Goal: Task Accomplishment & Management: Manage account settings

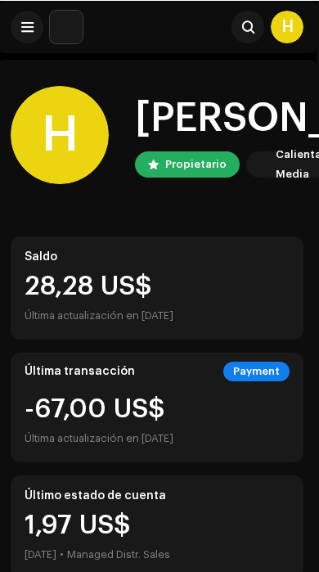
scroll to position [0, 2]
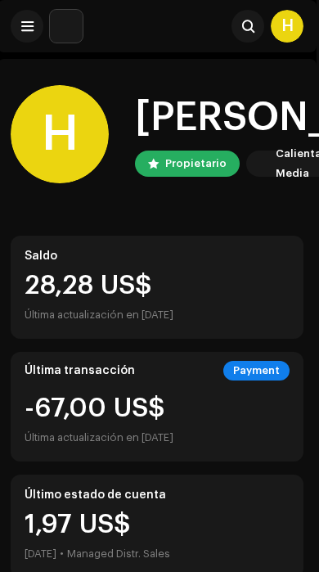
click at [21, 27] on span at bounding box center [27, 26] width 12 height 13
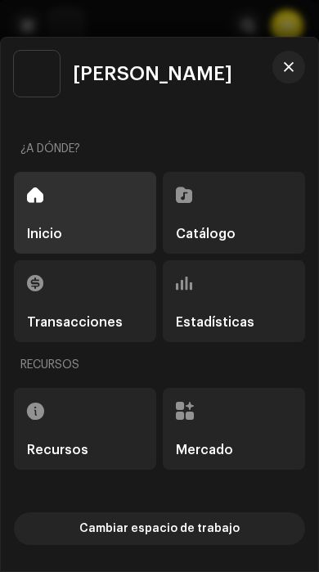
click at [290, 63] on span "button" at bounding box center [289, 67] width 10 height 13
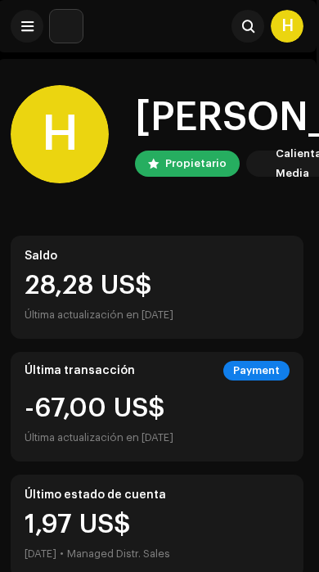
click at [295, 29] on div "H" at bounding box center [287, 26] width 33 height 33
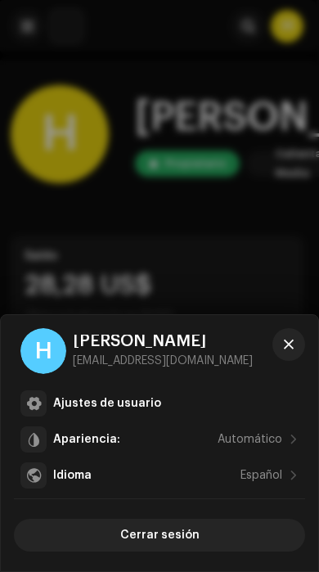
click at [291, 339] on span "button" at bounding box center [289, 344] width 10 height 13
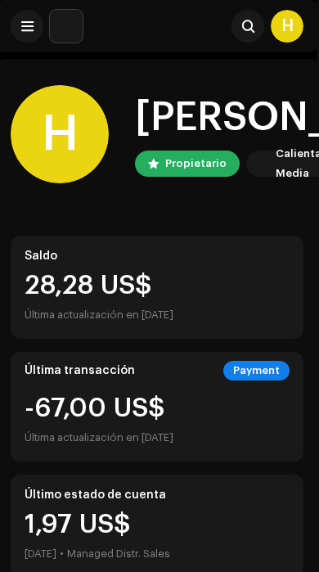
click at [17, 19] on button at bounding box center [27, 26] width 33 height 33
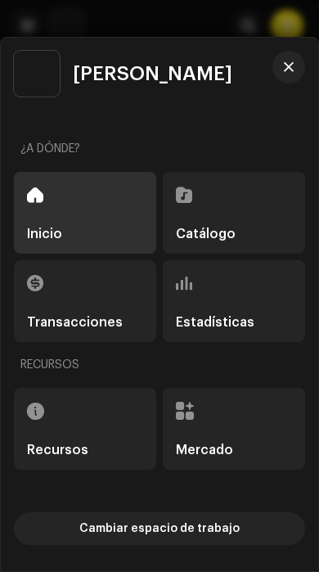
click at [287, 68] on span "button" at bounding box center [289, 67] width 10 height 13
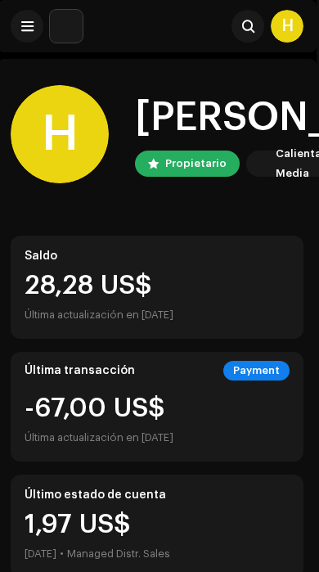
click at [78, 29] on img at bounding box center [66, 26] width 33 height 33
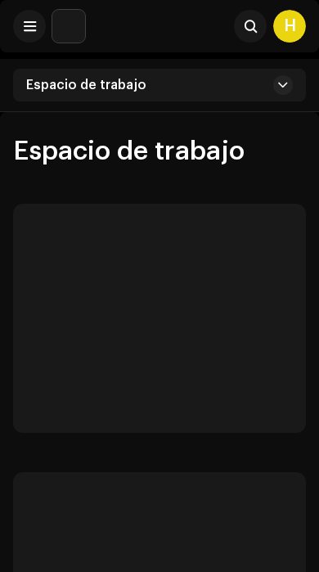
click at [66, 33] on img at bounding box center [68, 26] width 33 height 33
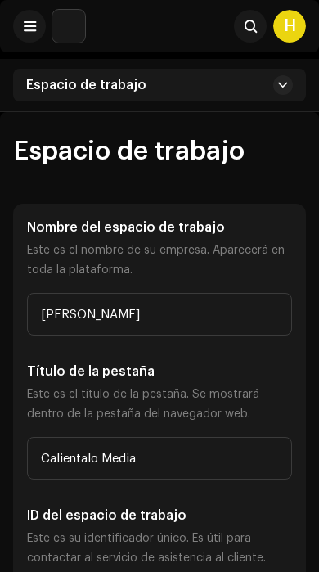
click at [278, 80] on button at bounding box center [284, 85] width 20 height 20
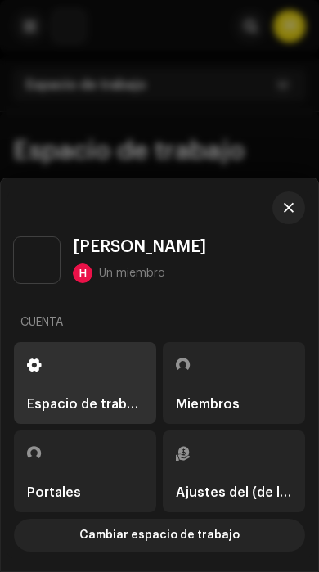
click at [292, 204] on span "button" at bounding box center [289, 207] width 10 height 13
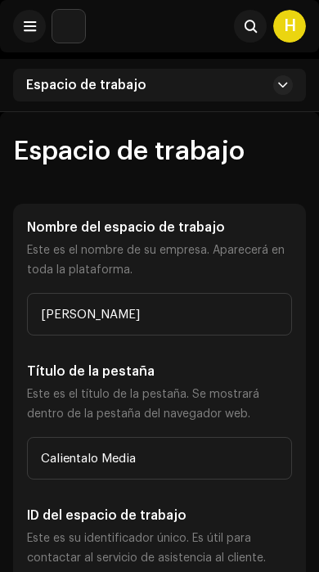
click at [37, 29] on button at bounding box center [29, 26] width 33 height 33
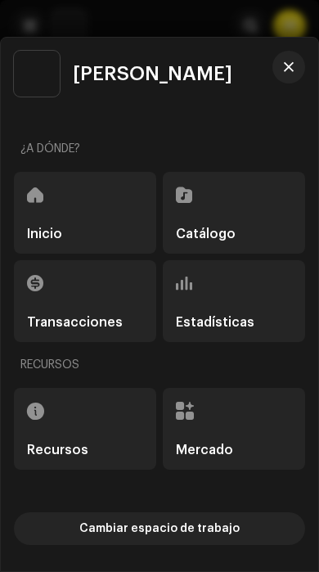
click at [239, 430] on div "Mercado" at bounding box center [234, 429] width 143 height 82
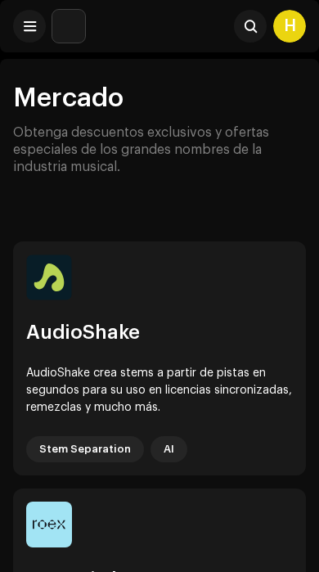
click at [29, 24] on span at bounding box center [30, 26] width 12 height 13
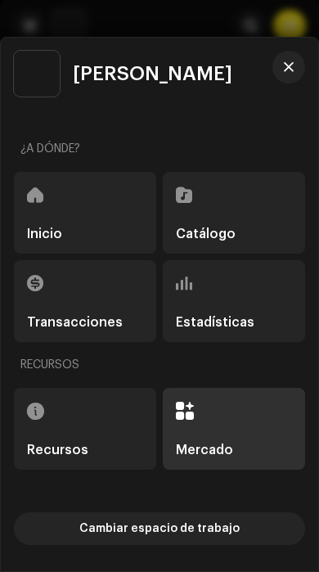
click at [93, 407] on div "Recursos" at bounding box center [85, 429] width 143 height 82
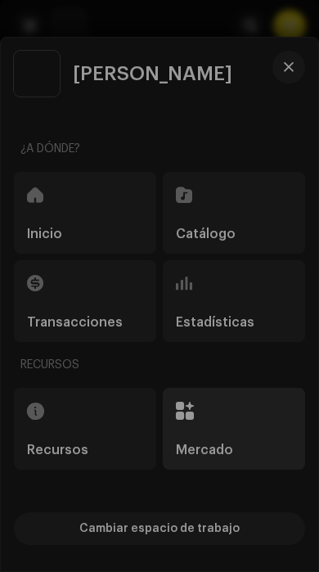
click at [204, 501] on div "Mobile App FAQ Centro de asistencia Tiempo de transmisión" at bounding box center [159, 286] width 319 height 572
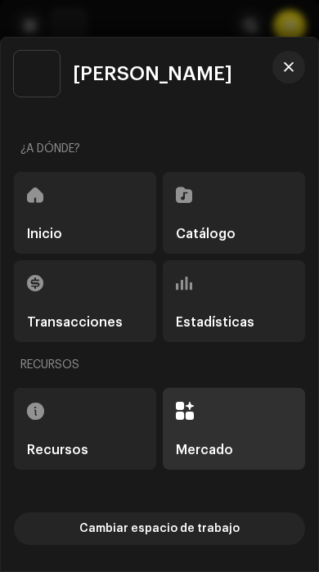
click at [223, 429] on div "Mercado" at bounding box center [234, 429] width 143 height 82
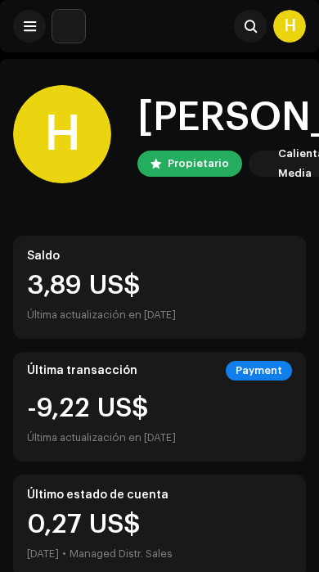
scroll to position [0, 2]
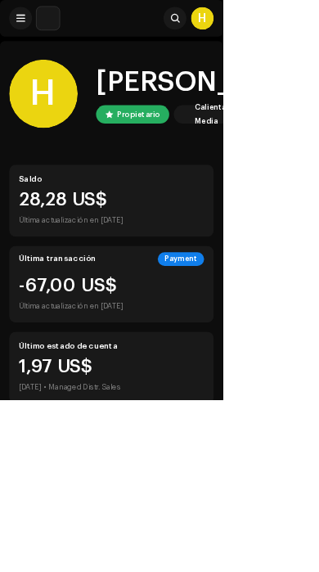
click at [300, 166] on div "Calientalo Media" at bounding box center [306, 163] width 57 height 39
click at [305, 156] on div "Calientalo Media" at bounding box center [306, 163] width 57 height 39
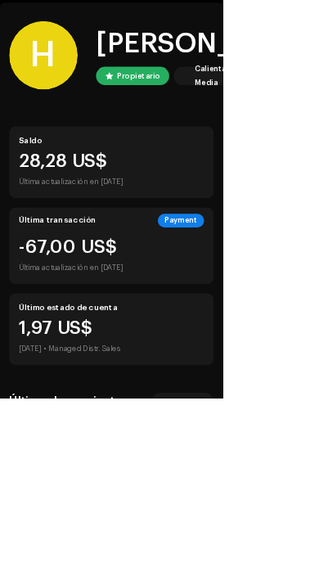
scroll to position [52, 0]
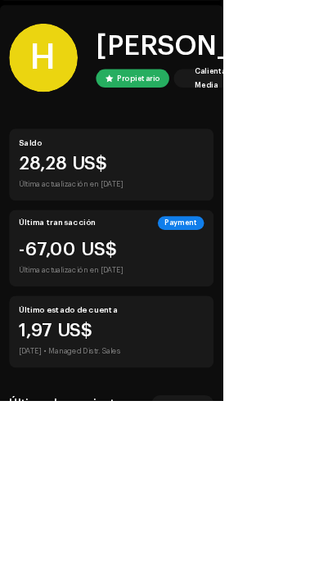
click at [302, 108] on div "Calientalo Media" at bounding box center [306, 111] width 57 height 39
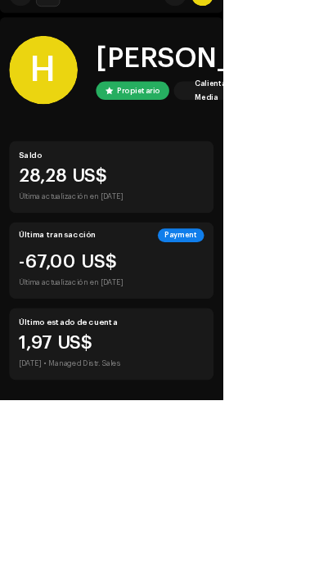
scroll to position [0, 0]
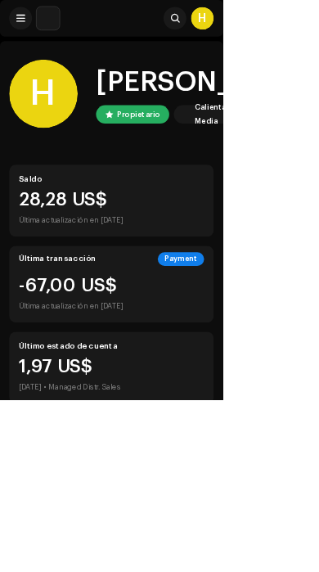
click at [294, 170] on div "Calientalo Media" at bounding box center [306, 163] width 57 height 39
click at [25, 38] on button at bounding box center [29, 26] width 33 height 33
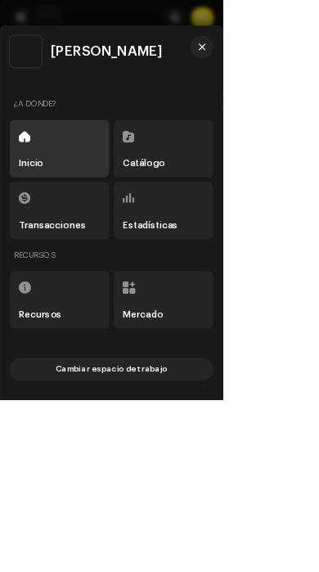
click at [305, 84] on button "button" at bounding box center [289, 67] width 33 height 33
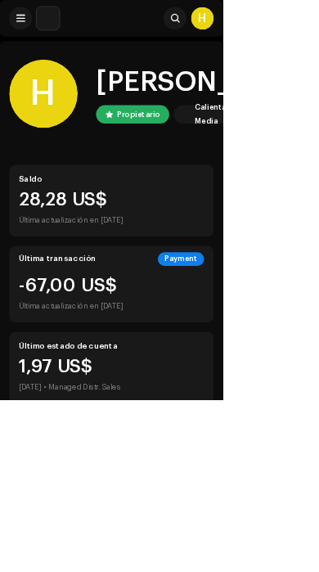
click at [203, 25] on div "Buscar" at bounding box center [179, 26] width 175 height 33
click at [258, 34] on button at bounding box center [250, 26] width 33 height 33
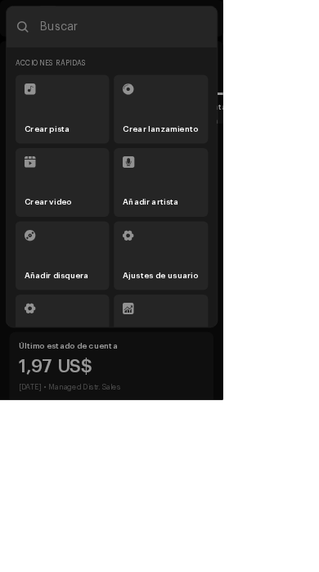
click at [247, 50] on input "text" at bounding box center [160, 38] width 302 height 59
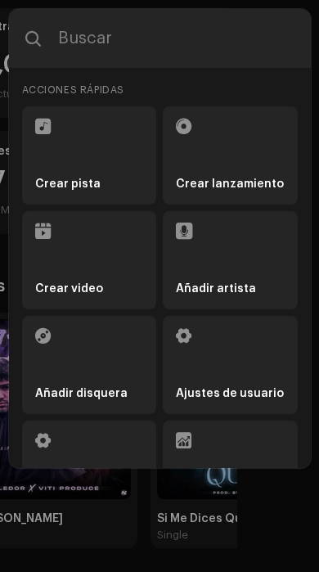
scroll to position [2, 0]
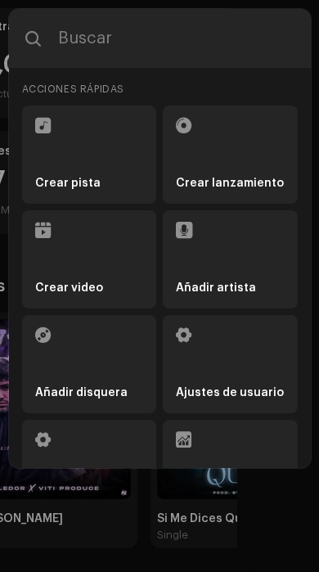
click at [217, 258] on li "Añadir artista" at bounding box center [230, 259] width 135 height 98
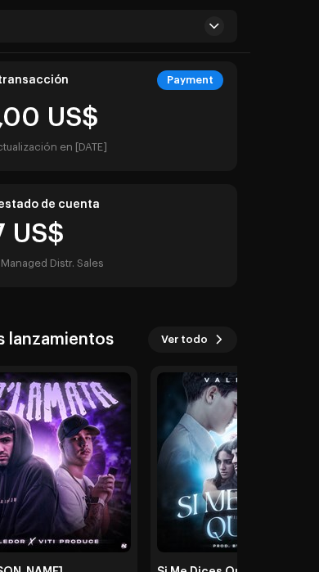
scroll to position [0, 0]
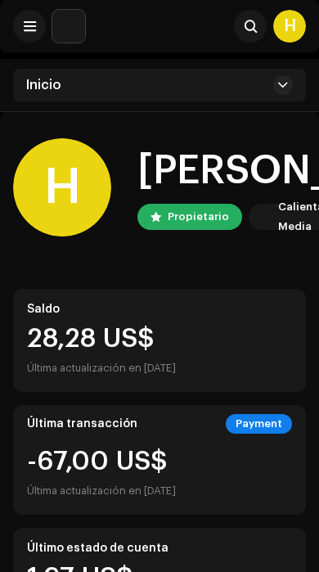
click at [276, 101] on div "Inicio" at bounding box center [159, 85] width 293 height 33
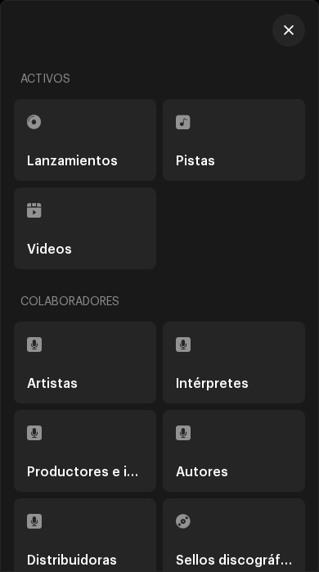
click at [279, 89] on div "Activos" at bounding box center [160, 79] width 292 height 39
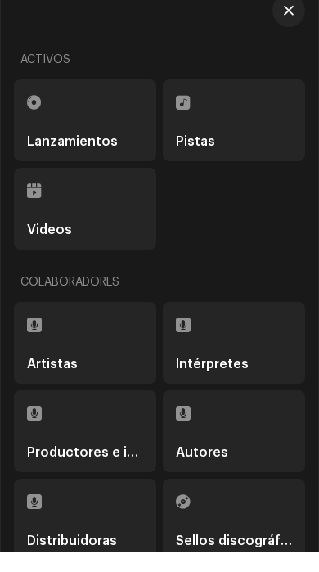
scroll to position [219, 0]
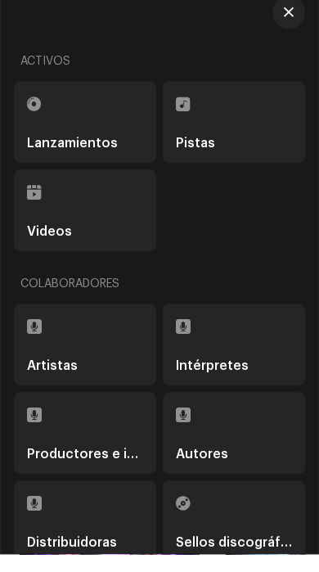
click at [125, 138] on div "Lanzamientos" at bounding box center [85, 140] width 116 height 56
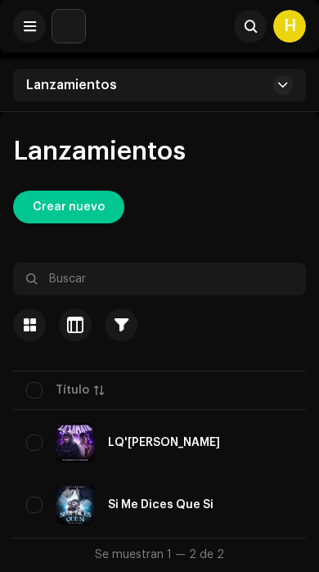
click at [30, 26] on span at bounding box center [30, 26] width 12 height 13
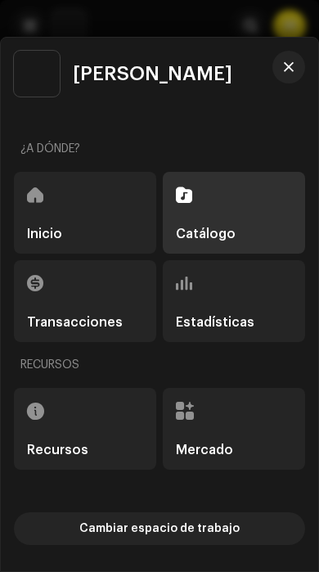
click at [215, 527] on span "Cambiar espacio de trabajo" at bounding box center [159, 529] width 161 height 33
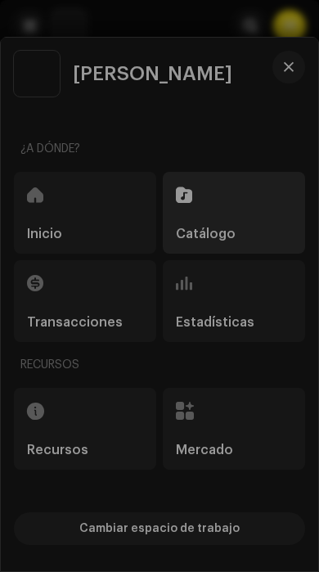
click at [263, 435] on div "Valledor Espacio de trabajo V Valledor Portal del/de la beneficiario(a) <Calien…" at bounding box center [160, 305] width 318 height 534
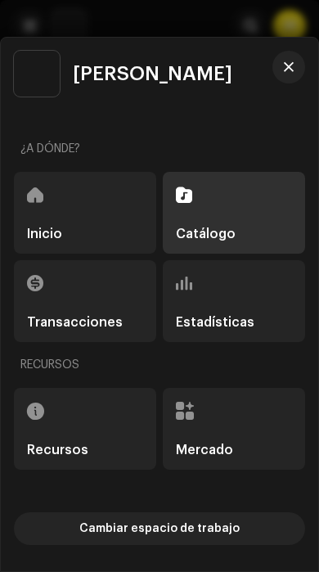
click at [231, 432] on div "Mercado" at bounding box center [234, 429] width 143 height 82
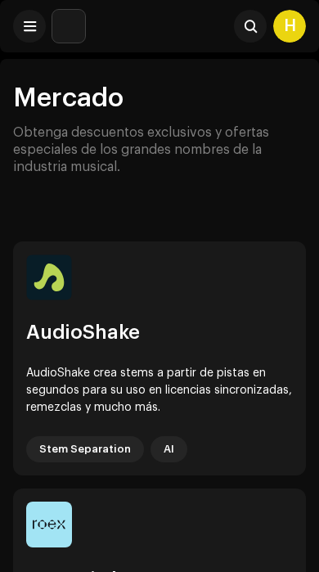
click at [257, 30] on button at bounding box center [250, 26] width 33 height 33
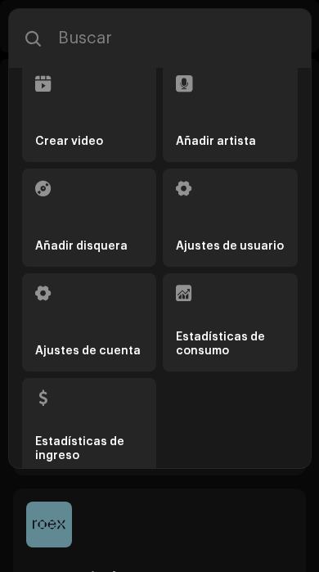
scroll to position [147, 0]
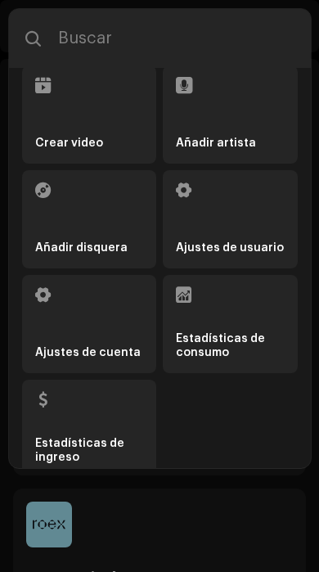
click at [122, 218] on li "Añadir disquera" at bounding box center [89, 219] width 135 height 98
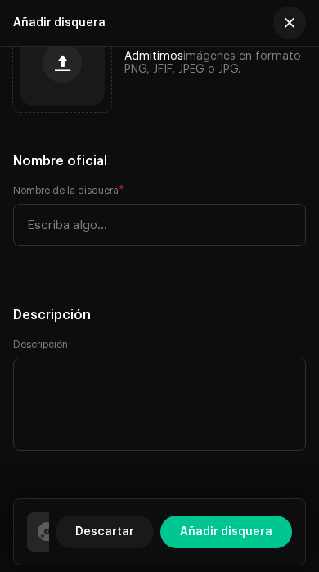
scroll to position [278, 0]
click at [288, 17] on span "button" at bounding box center [290, 22] width 10 height 13
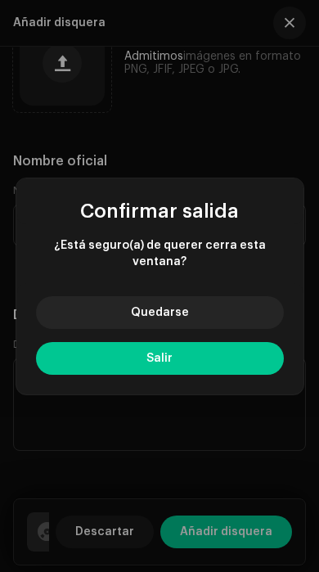
click at [198, 314] on button "Quedarse" at bounding box center [160, 312] width 248 height 33
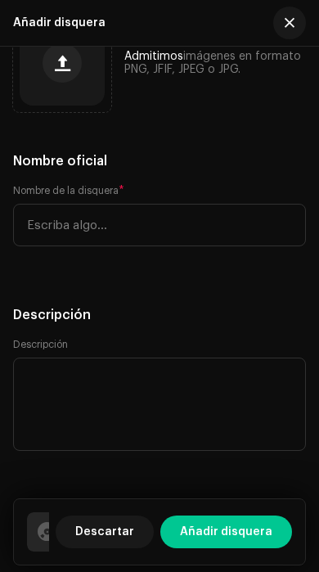
click at [296, 13] on button "button" at bounding box center [290, 23] width 33 height 33
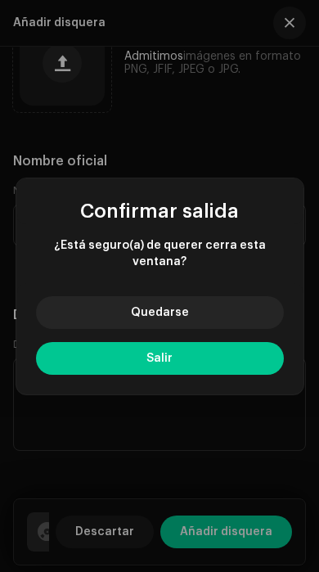
click at [186, 356] on button "Salir" at bounding box center [160, 358] width 248 height 33
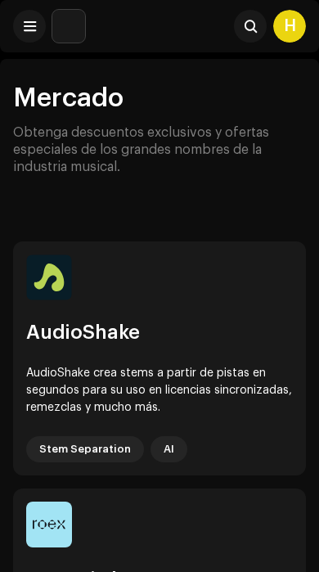
click at [34, 28] on span at bounding box center [30, 26] width 12 height 13
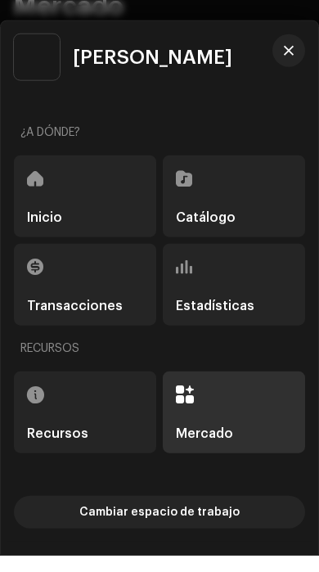
scroll to position [108, 0]
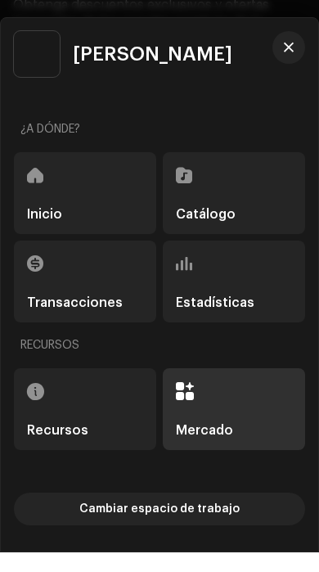
click at [299, 79] on button "button" at bounding box center [289, 67] width 33 height 33
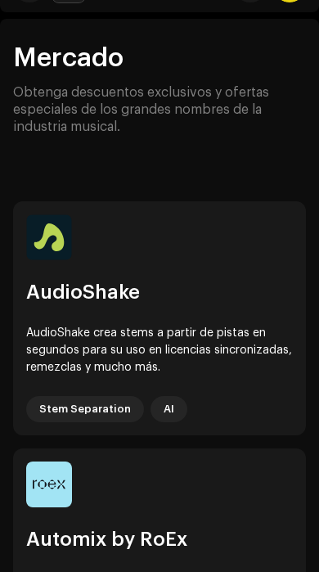
scroll to position [0, 0]
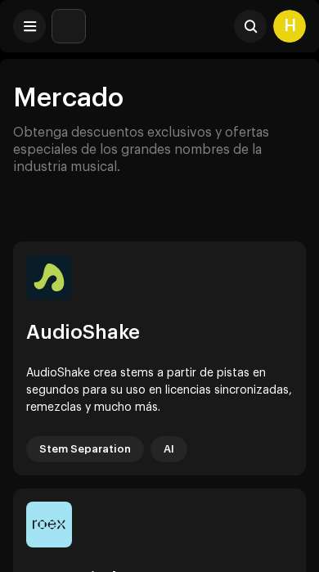
click at [255, 22] on span at bounding box center [251, 26] width 12 height 13
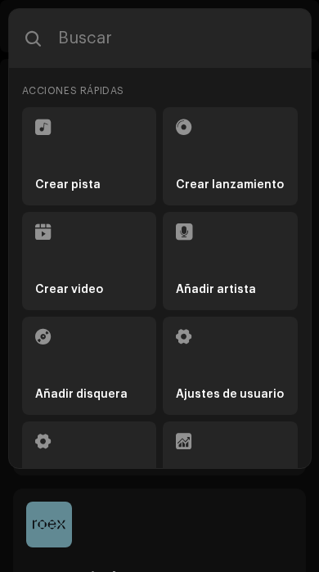
click at [179, 79] on div "Acciones rápidas Crear pista Crear lanzamiento Crear video Añadir artista Añadi…" at bounding box center [160, 353] width 302 height 570
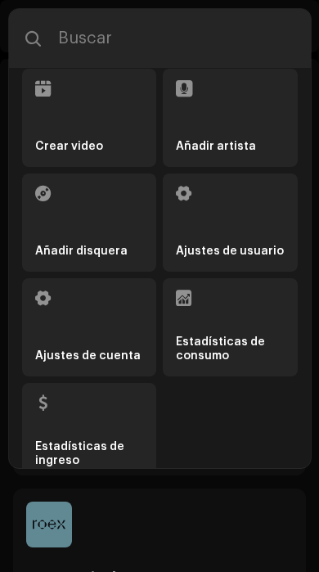
scroll to position [145, 0]
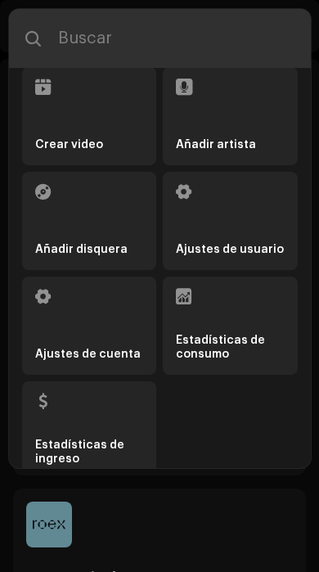
click at [203, 46] on input "text" at bounding box center [160, 38] width 302 height 59
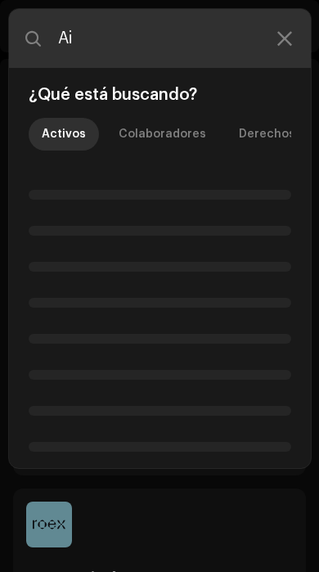
scroll to position [0, 0]
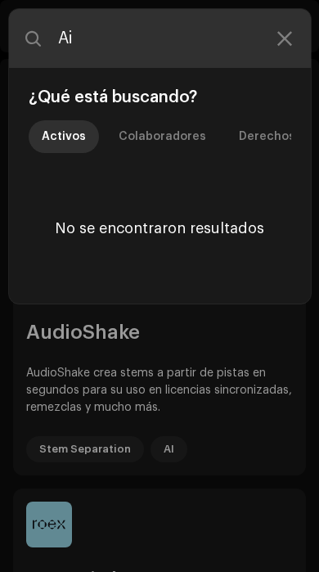
type input "Ai"
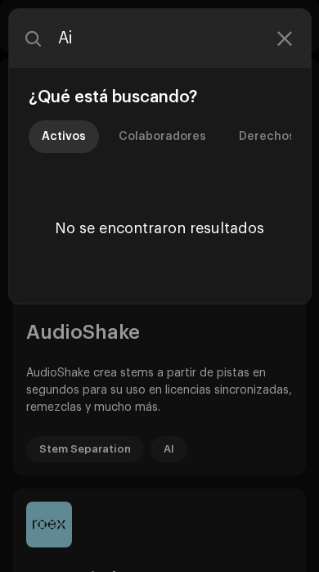
click at [222, 364] on div "Ai ¿Qué está buscando? Activos Colaboradores Derechos Para inspeccionar Benefic…" at bounding box center [159, 286] width 319 height 572
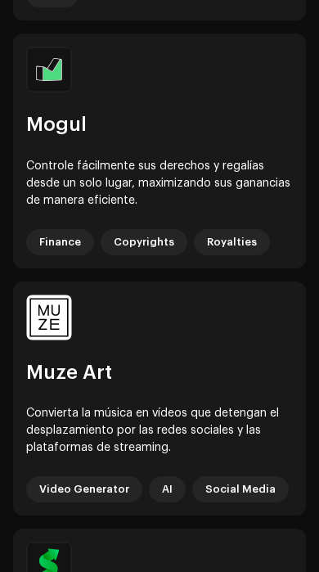
scroll to position [3172, 0]
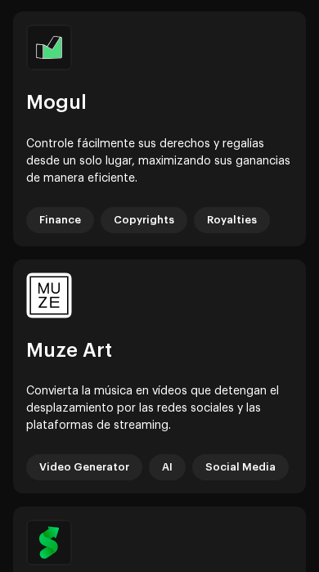
click at [215, 366] on div "Muze Art Convierta la música en vídeos que detengan el desplazamiento por las r…" at bounding box center [159, 377] width 293 height 234
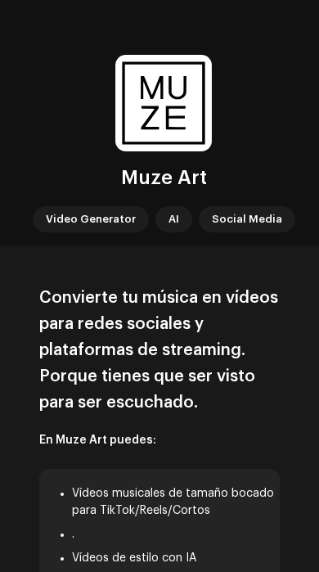
scroll to position [599, 0]
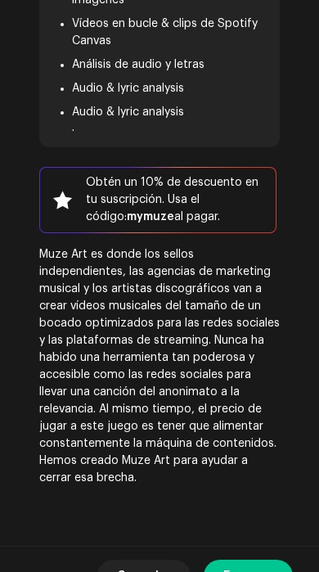
click at [175, 562] on button "Cancelar" at bounding box center [143, 576] width 93 height 33
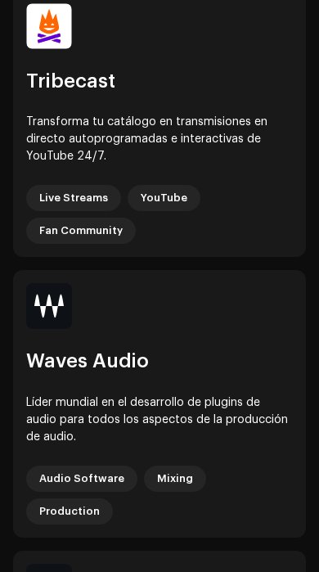
scroll to position [4202, 0]
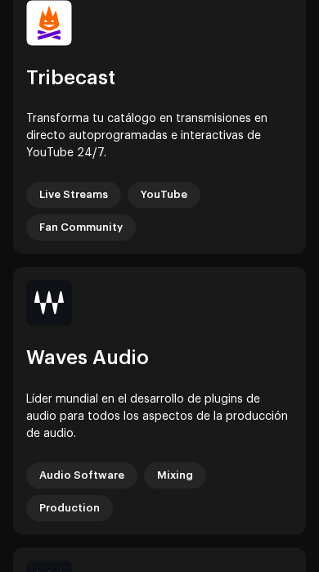
click at [140, 121] on div "Transforma tu catálogo en transmisiones en directo autoprogramadas e interactiv…" at bounding box center [159, 137] width 267 height 52
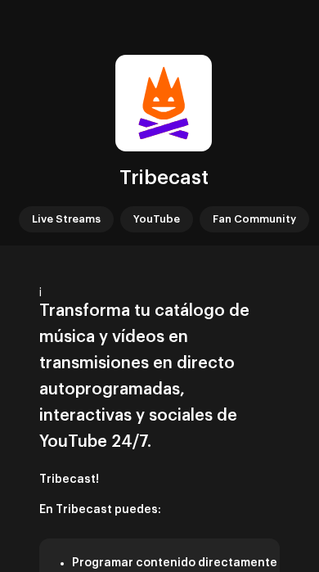
scroll to position [946, 0]
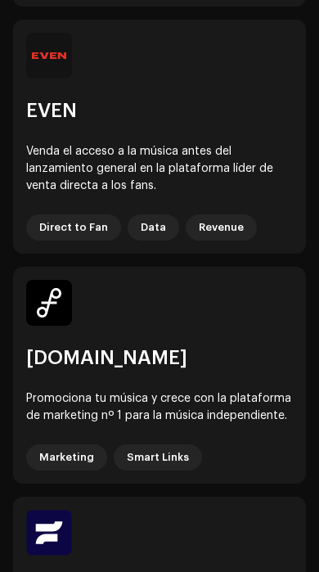
scroll to position [1926, 0]
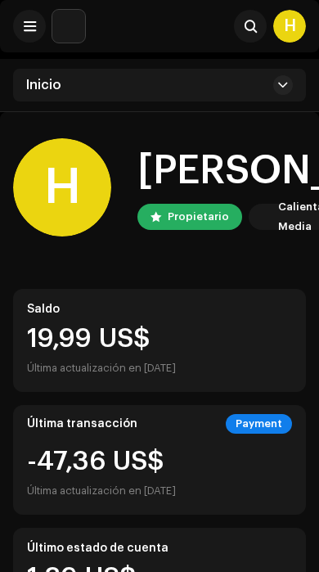
click at [277, 87] on button at bounding box center [284, 85] width 20 height 20
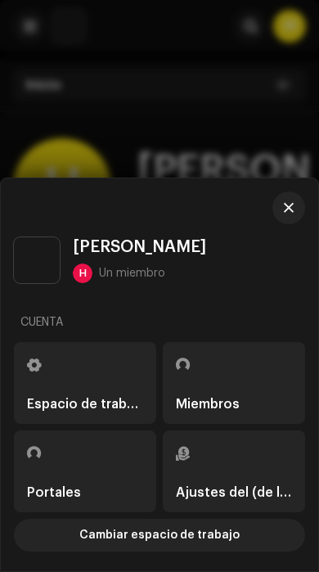
click at [120, 459] on div "Portales" at bounding box center [85, 472] width 116 height 56
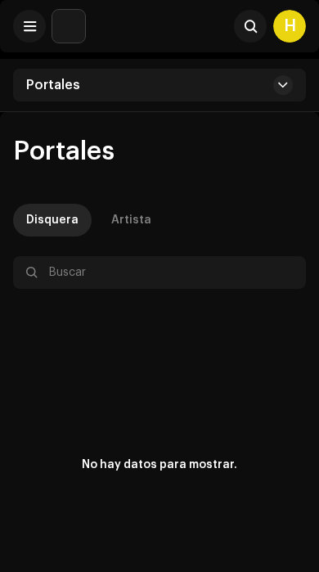
scroll to position [26, 0]
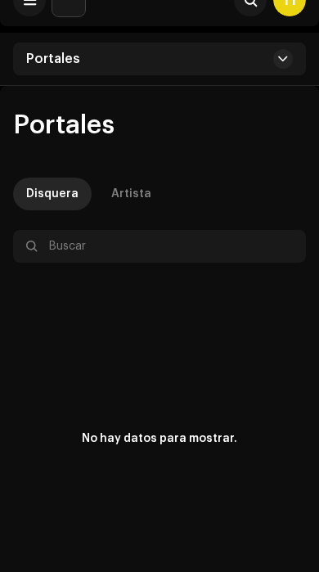
click at [281, 59] on span at bounding box center [283, 58] width 10 height 13
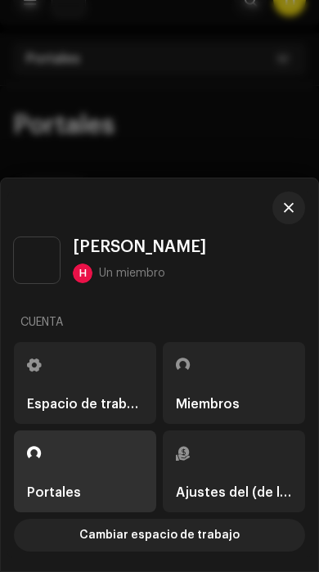
click at [125, 411] on div "Espacio de trabajo" at bounding box center [85, 383] width 116 height 56
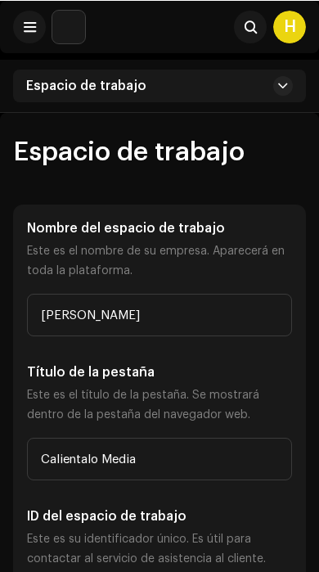
click at [29, 29] on span at bounding box center [30, 26] width 12 height 13
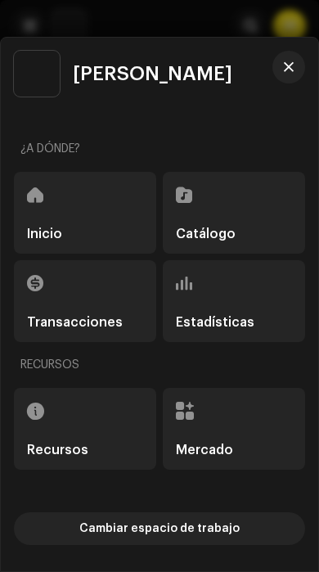
click at [98, 218] on div "Inicio" at bounding box center [85, 213] width 143 height 82
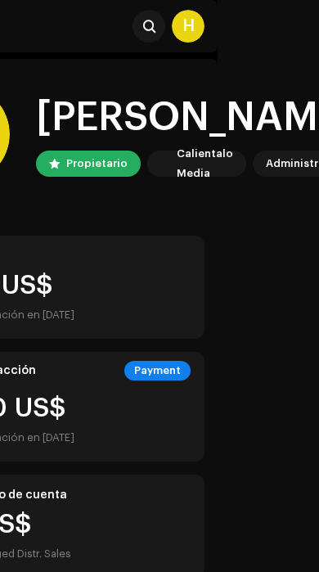
scroll to position [0, 138]
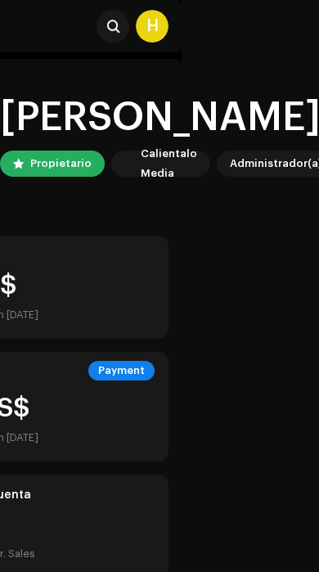
click at [182, 177] on html "Valledor Inicio Catálogo Transacciones Estadísticas Recursos Mercado Buscar H H…" at bounding box center [21, 286] width 319 height 572
click at [263, 167] on div "Administrador(a)" at bounding box center [276, 164] width 92 height 20
click at [170, 165] on div "Calientalo Media" at bounding box center [169, 163] width 57 height 39
click at [129, 153] on div "Calientalo Media" at bounding box center [160, 164] width 99 height 26
click at [61, 158] on div "Propietario" at bounding box center [60, 164] width 61 height 20
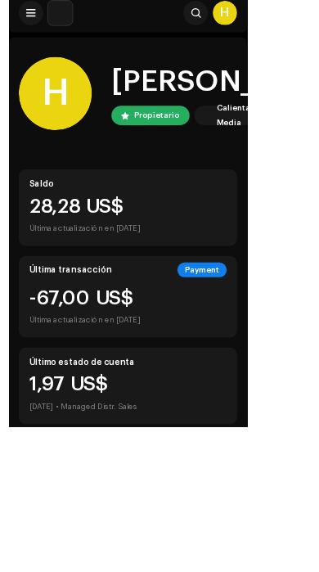
scroll to position [0, 0]
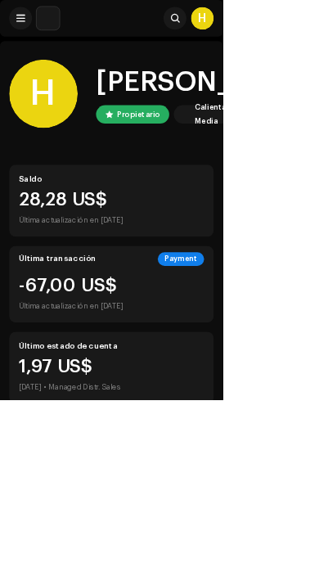
click at [71, 38] on img at bounding box center [68, 26] width 33 height 33
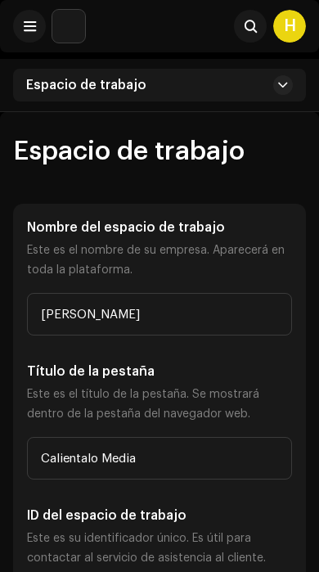
click at [29, 36] on button at bounding box center [29, 26] width 33 height 33
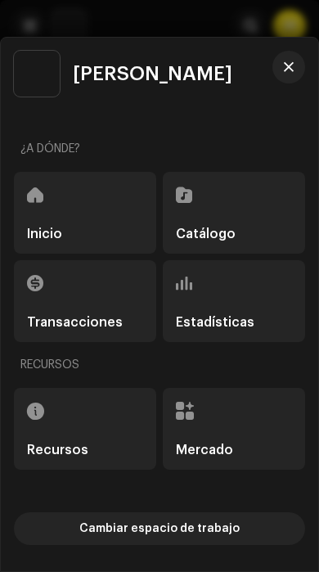
click at [129, 409] on div "Recursos" at bounding box center [85, 429] width 143 height 82
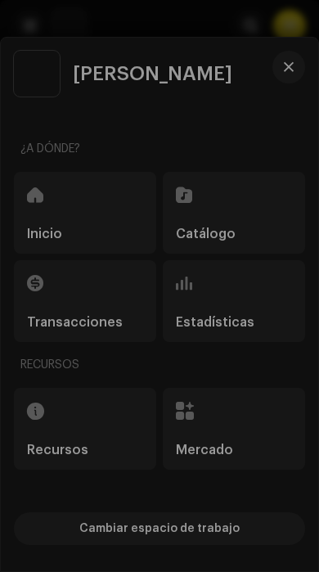
click at [196, 141] on div "Mobile App FAQ Centro de asistencia Tiempo de transmisión" at bounding box center [159, 286] width 319 height 572
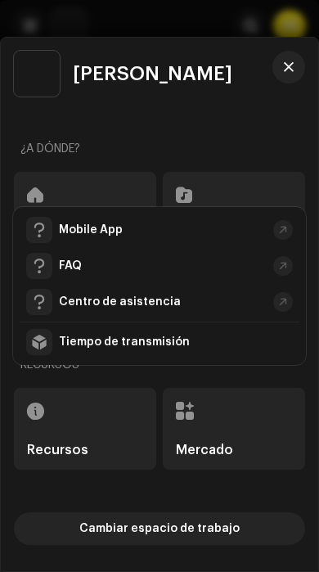
click at [288, 70] on span "button" at bounding box center [289, 67] width 10 height 13
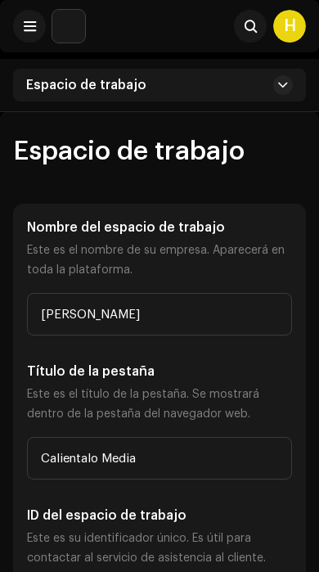
click at [277, 91] on button at bounding box center [284, 85] width 20 height 20
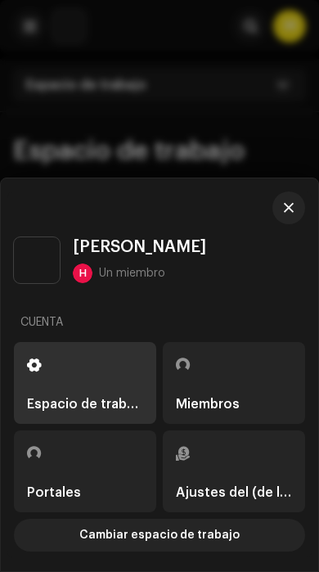
click at [299, 201] on button "button" at bounding box center [289, 208] width 33 height 33
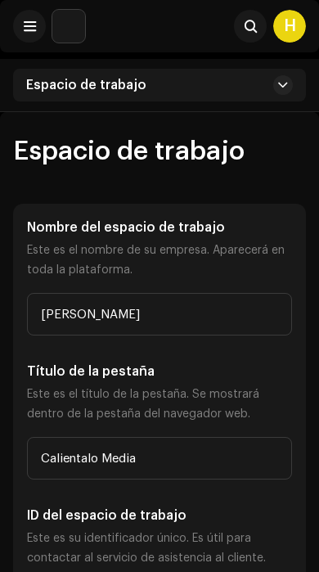
click at [21, 27] on button at bounding box center [29, 26] width 33 height 33
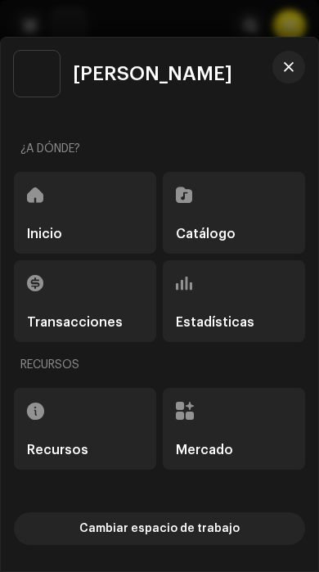
click at [101, 227] on div "Inicio" at bounding box center [85, 213] width 143 height 82
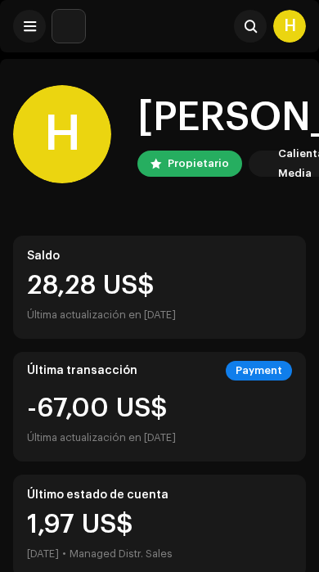
click at [106, 252] on div "Saldo" at bounding box center [159, 256] width 265 height 13
click at [42, 32] on button at bounding box center [29, 26] width 33 height 33
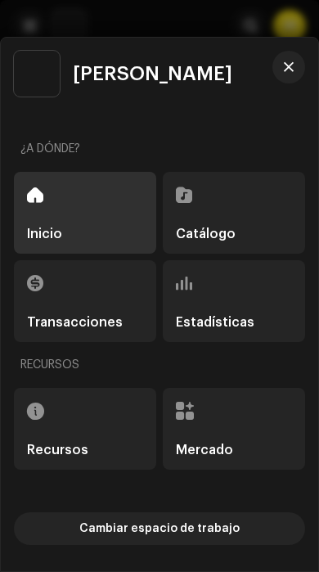
click at [270, 88] on div "[PERSON_NAME]" at bounding box center [144, 74] width 260 height 46
click at [286, 80] on button "button" at bounding box center [289, 67] width 33 height 33
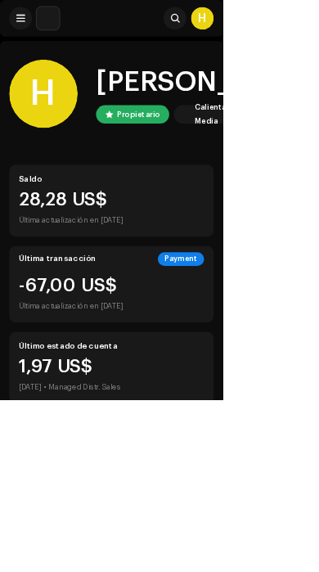
click at [298, 22] on div "H" at bounding box center [290, 26] width 33 height 33
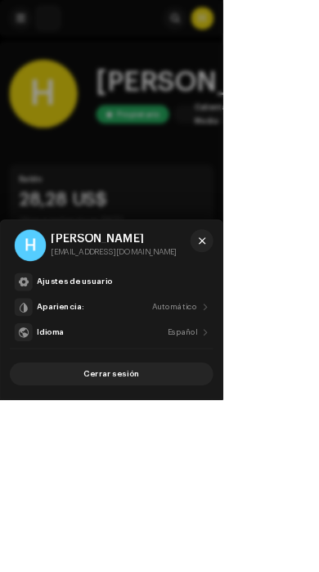
click at [260, 410] on div "Ajustes de usuario" at bounding box center [176, 403] width 246 height 13
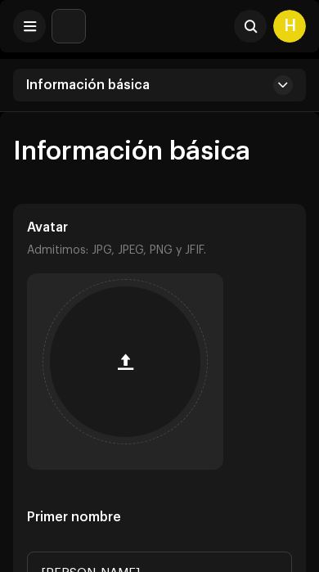
click at [127, 100] on div "Información básica" at bounding box center [159, 85] width 293 height 33
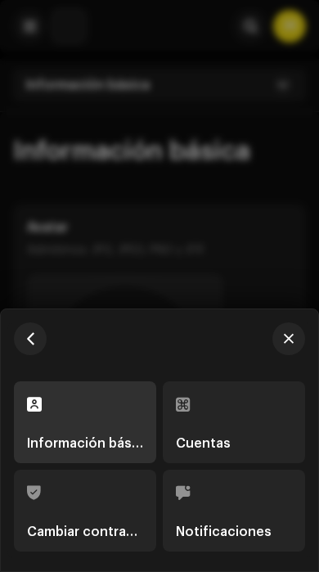
click at [227, 406] on div "Cuentas" at bounding box center [234, 423] width 116 height 56
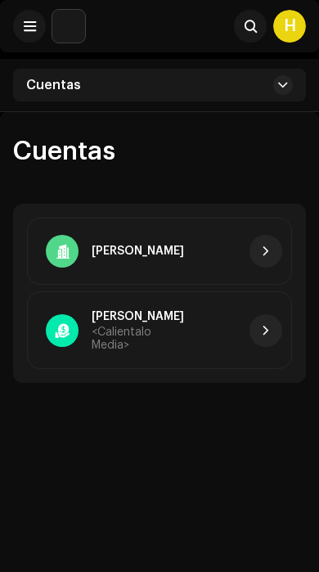
click at [74, 91] on span "Cuentas" at bounding box center [53, 85] width 55 height 13
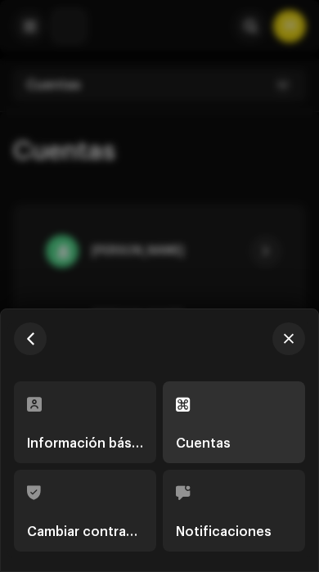
click at [62, 109] on div at bounding box center [159, 286] width 319 height 572
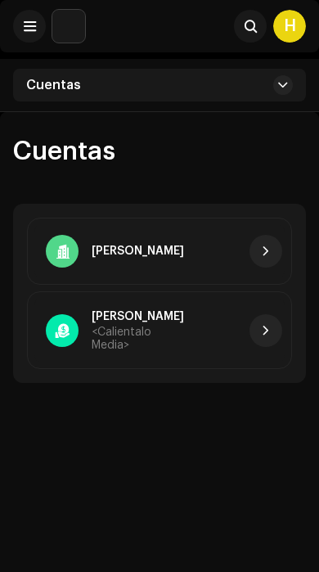
click at [30, 22] on span at bounding box center [30, 26] width 12 height 13
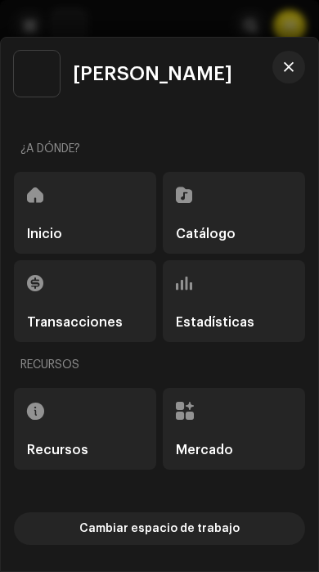
click at [120, 291] on div "Transacciones" at bounding box center [85, 301] width 143 height 82
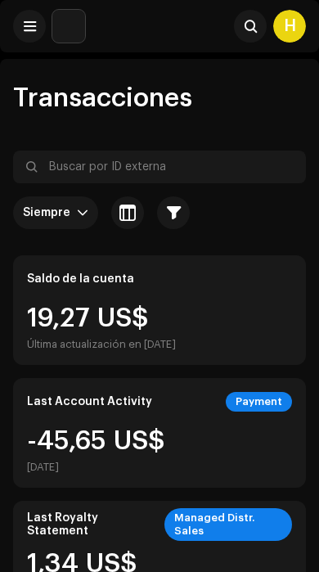
click at [159, 101] on span "Transacciones" at bounding box center [102, 98] width 179 height 26
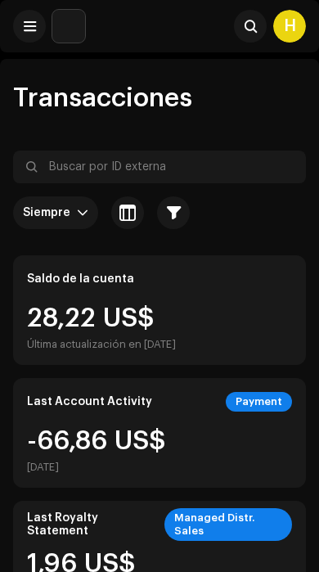
click at [34, 29] on span at bounding box center [30, 26] width 12 height 13
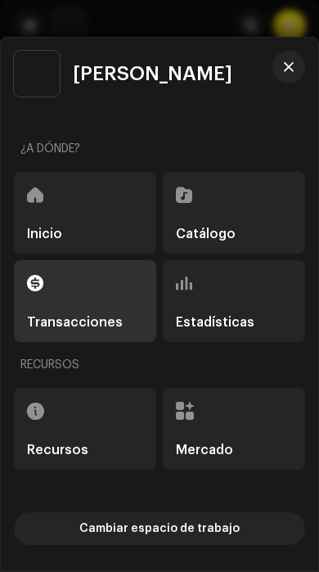
click at [215, 400] on div "Mercado" at bounding box center [234, 429] width 143 height 82
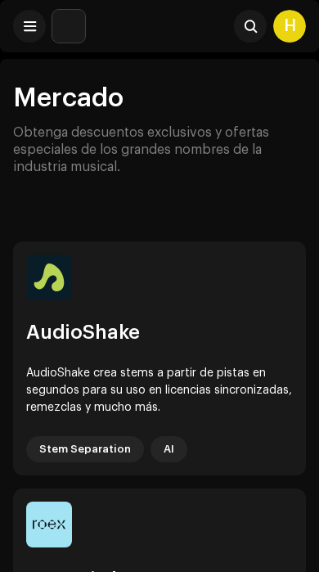
click at [29, 29] on span at bounding box center [30, 26] width 12 height 13
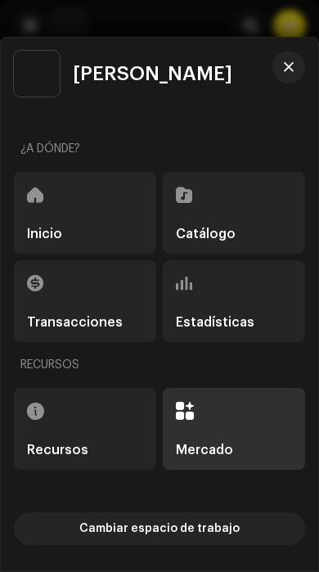
click at [108, 420] on div "Recursos" at bounding box center [85, 429] width 143 height 82
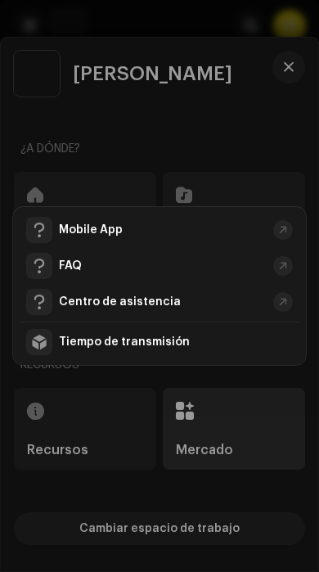
click at [192, 341] on div "Tiempo de transmisión" at bounding box center [176, 342] width 234 height 13
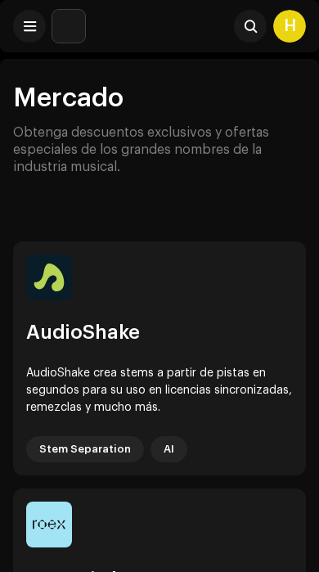
click at [44, 23] on button at bounding box center [29, 26] width 33 height 33
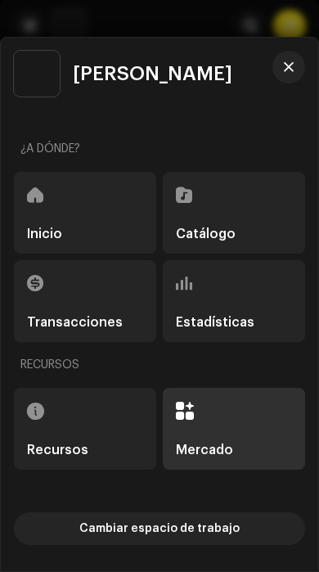
click at [229, 210] on div "Catálogo" at bounding box center [234, 213] width 143 height 82
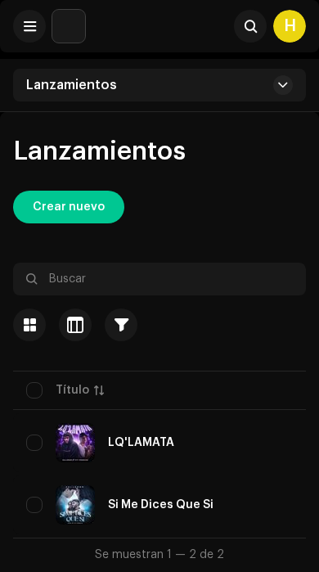
click at [261, 86] on div "Lanzamientos" at bounding box center [159, 85] width 293 height 33
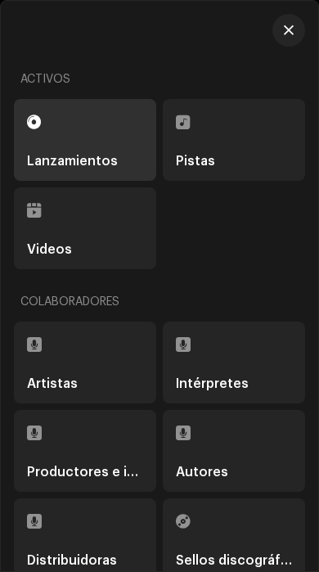
click at [280, 40] on button "button" at bounding box center [289, 30] width 33 height 33
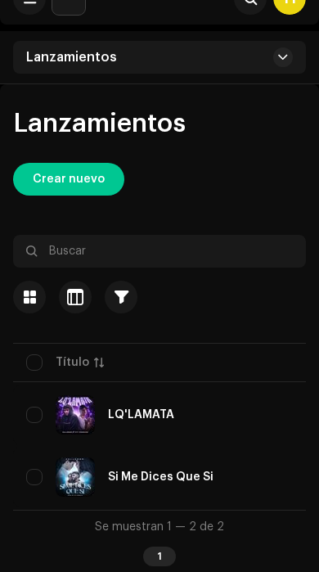
scroll to position [14, 0]
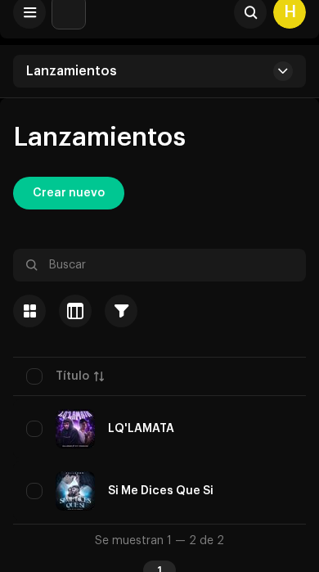
click at [94, 190] on span "Crear nuevo" at bounding box center [69, 193] width 72 height 33
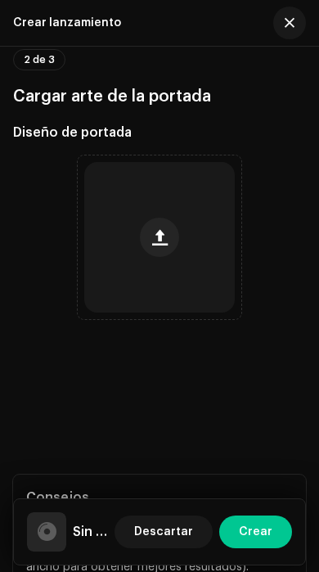
click at [294, 35] on button "button" at bounding box center [290, 23] width 33 height 33
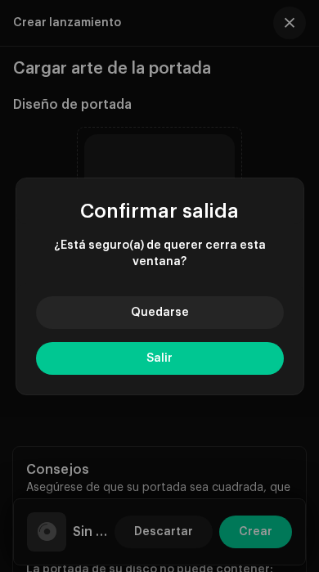
scroll to position [465, 0]
click at [205, 375] on button "Salir" at bounding box center [160, 358] width 248 height 33
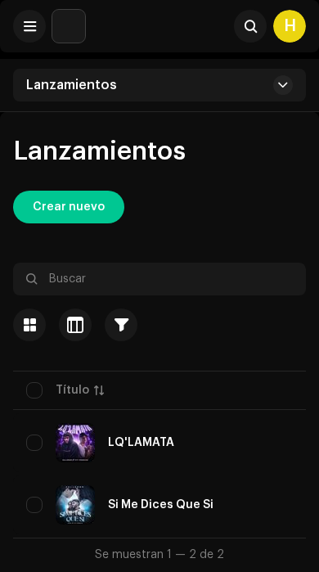
click at [284, 80] on span at bounding box center [283, 85] width 10 height 13
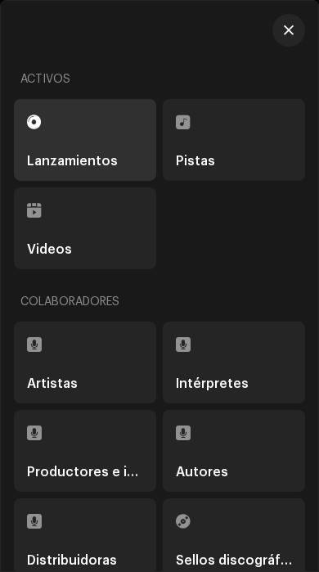
scroll to position [28, 0]
click at [293, 16] on button "button" at bounding box center [289, 30] width 33 height 33
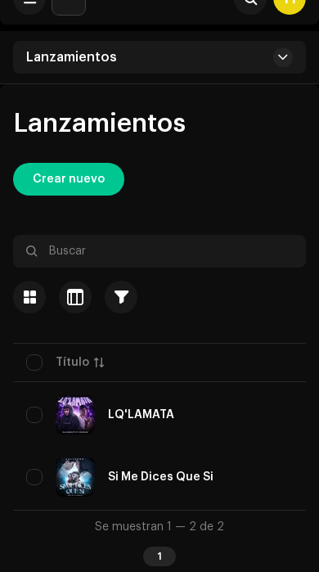
scroll to position [0, 0]
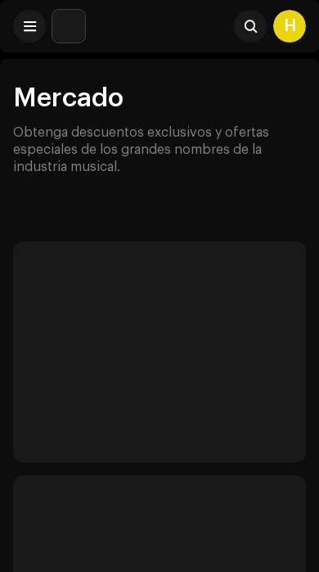
scroll to position [28, 0]
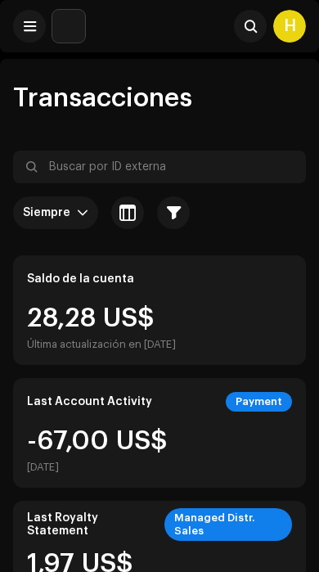
scroll to position [27, 0]
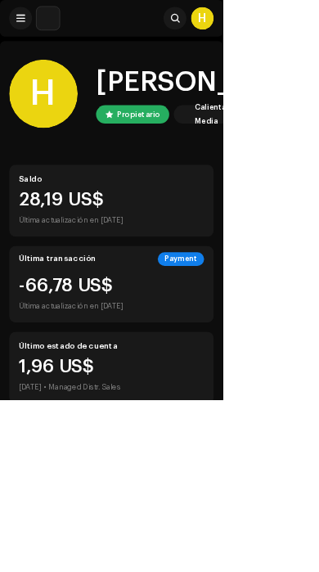
click at [39, 33] on button at bounding box center [29, 26] width 33 height 33
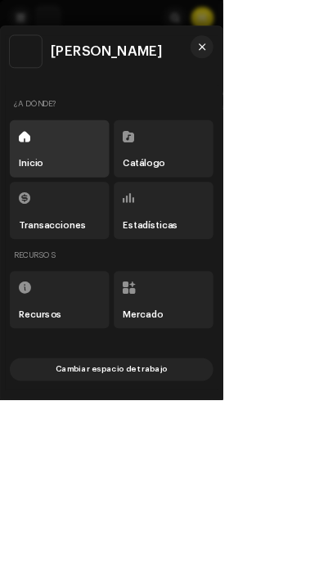
click at [34, 29] on div at bounding box center [159, 286] width 319 height 572
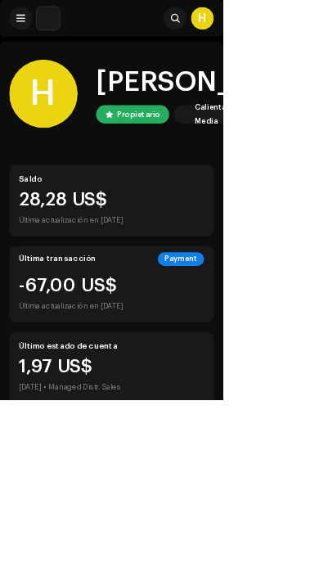
click at [31, 22] on span at bounding box center [30, 26] width 12 height 13
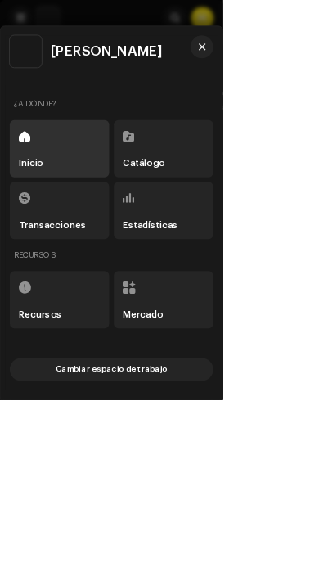
click at [156, 342] on div "Transacciones" at bounding box center [85, 301] width 143 height 82
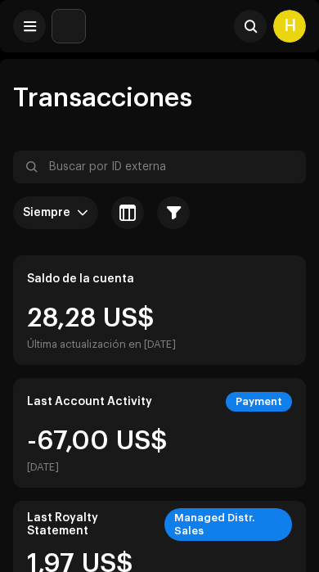
click at [25, 27] on span at bounding box center [30, 26] width 12 height 13
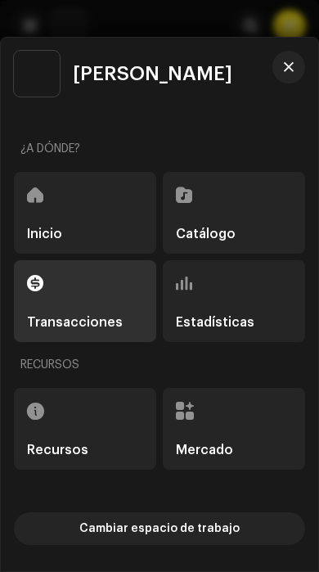
click at [263, 297] on div "Estadísticas" at bounding box center [234, 301] width 143 height 82
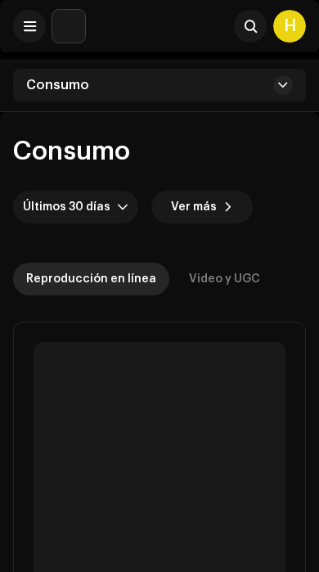
click at [238, 114] on re-o-consumption-dashboard-header "Consumo Últimos 30 días Ver más Reproducción en línea Video y UGC" at bounding box center [159, 210] width 293 height 197
click at [252, 89] on div "Consumo" at bounding box center [159, 85] width 293 height 33
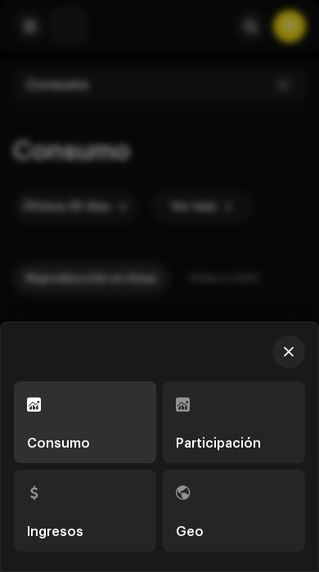
click at [125, 498] on div "Ingresos" at bounding box center [85, 511] width 116 height 56
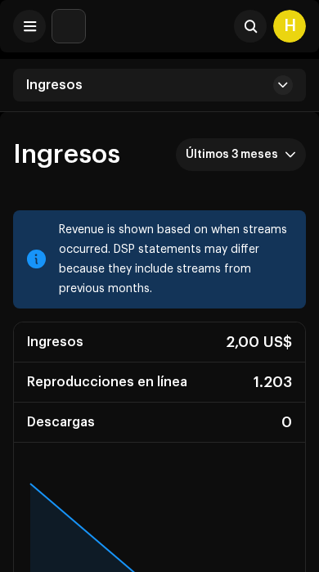
click at [250, 100] on div "Ingresos" at bounding box center [159, 85] width 293 height 33
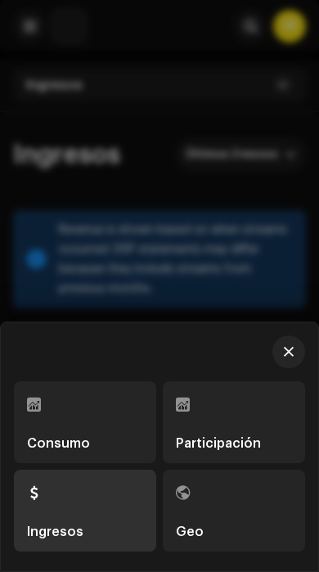
click at [289, 350] on span "button" at bounding box center [289, 352] width 10 height 13
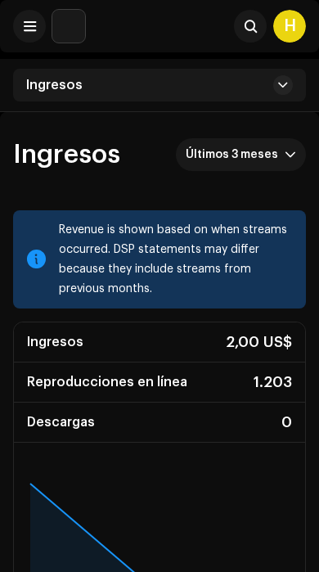
click at [31, 25] on span at bounding box center [30, 26] width 12 height 13
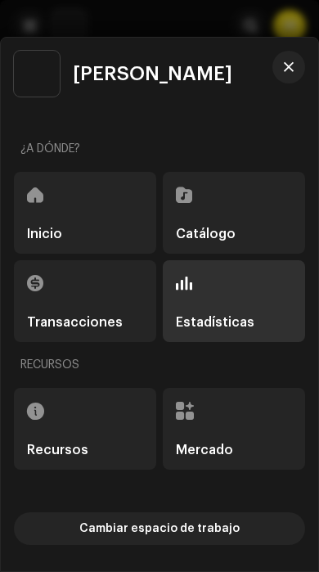
click at [211, 212] on div "Catálogo" at bounding box center [234, 213] width 143 height 82
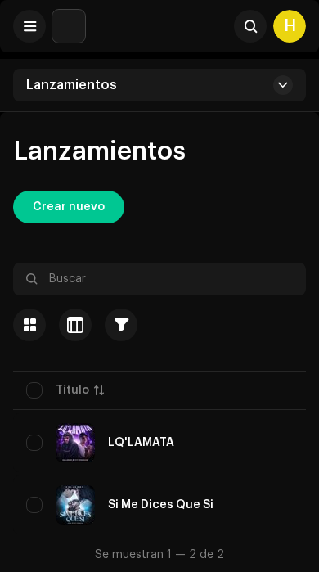
click at [145, 94] on div "Lanzamientos" at bounding box center [159, 85] width 293 height 33
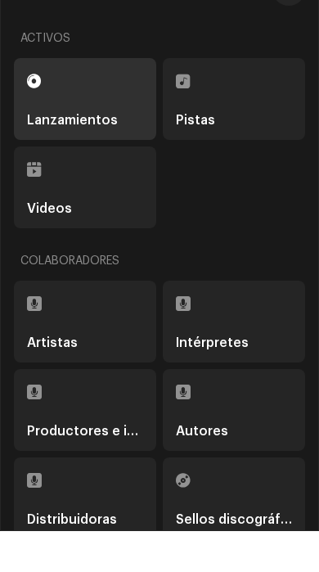
scroll to position [145, 0]
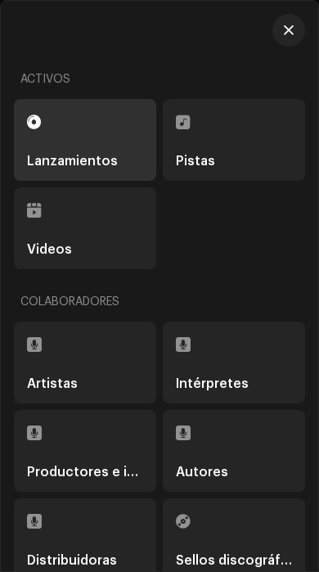
click at [302, 29] on button "button" at bounding box center [289, 30] width 33 height 33
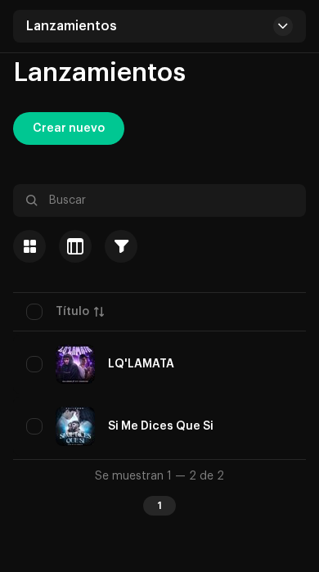
scroll to position [0, 0]
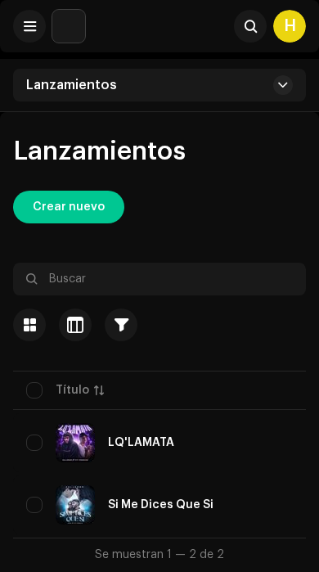
click at [26, 21] on span at bounding box center [30, 26] width 12 height 13
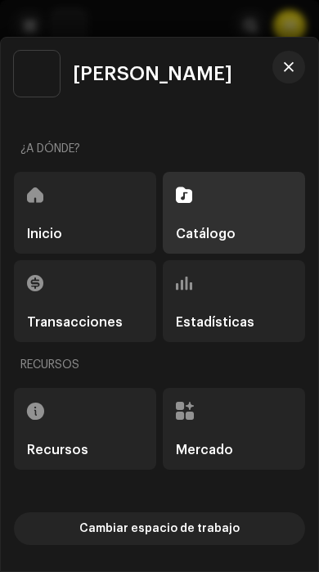
click at [97, 194] on div "Inicio" at bounding box center [85, 213] width 143 height 82
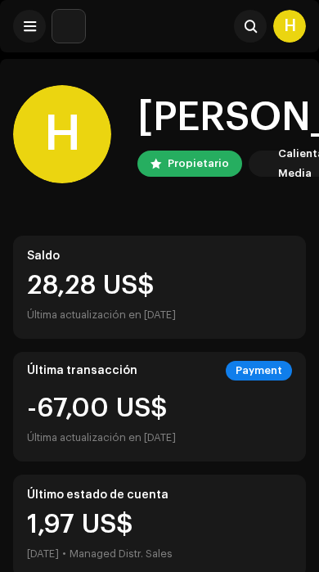
click at [289, 23] on div "H" at bounding box center [290, 26] width 33 height 33
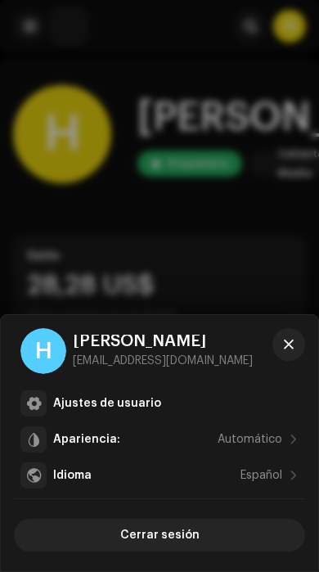
click at [287, 352] on button "button" at bounding box center [289, 344] width 33 height 33
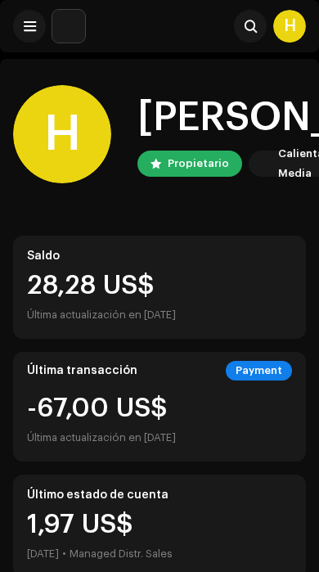
click at [249, 20] on span at bounding box center [251, 26] width 12 height 13
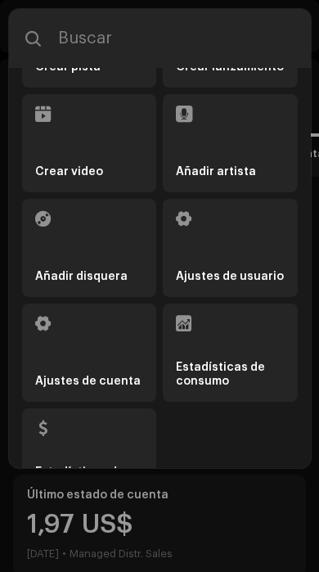
scroll to position [117, 0]
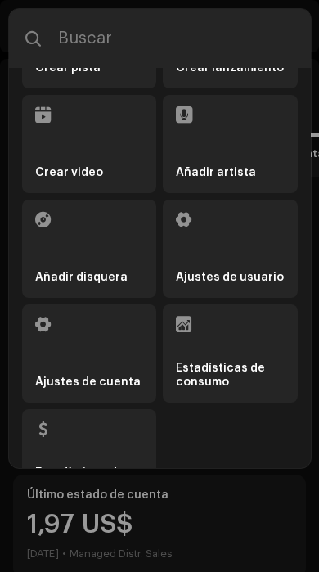
click at [126, 342] on li "Ajustes de cuenta" at bounding box center [89, 354] width 135 height 98
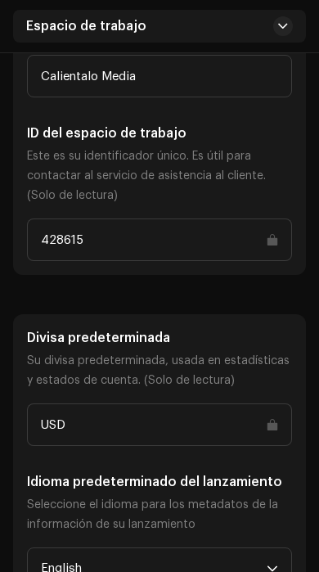
scroll to position [382, 0]
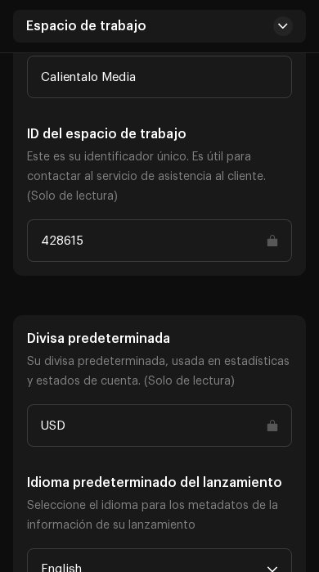
click at [245, 556] on span "English" at bounding box center [154, 570] width 226 height 41
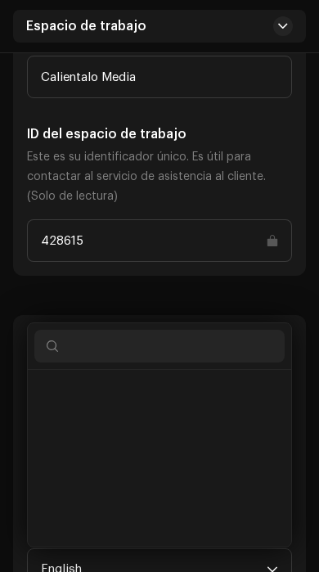
scroll to position [1513, 0]
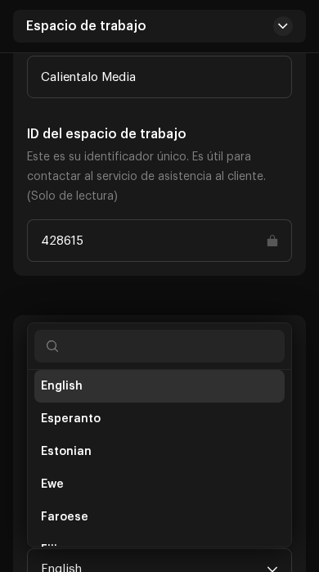
click at [188, 169] on p "Este es su identificador único. Es útil para contactar al servicio de asistenci…" at bounding box center [159, 176] width 265 height 59
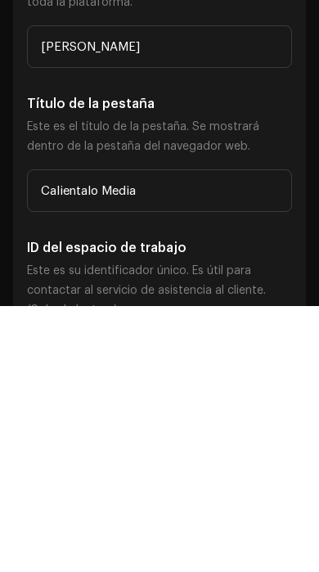
scroll to position [0, 0]
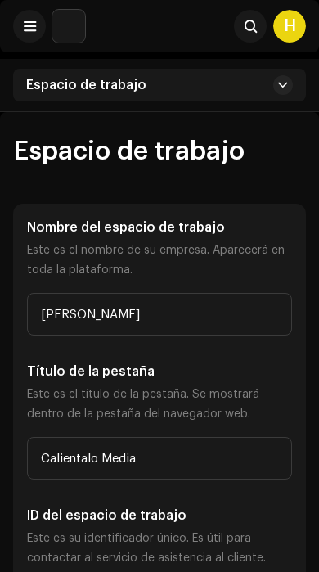
click at [204, 78] on div "Espacio de trabajo" at bounding box center [159, 85] width 293 height 33
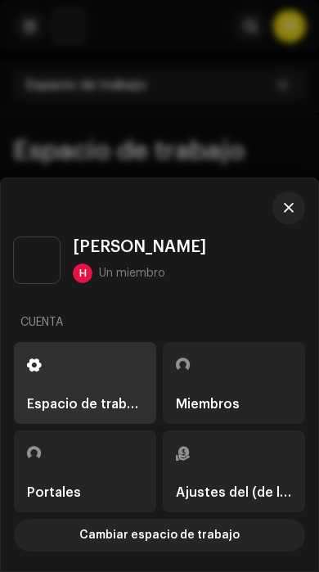
click at [224, 456] on div "Ajustes del (de la) beneficiario(a)" at bounding box center [234, 472] width 116 height 56
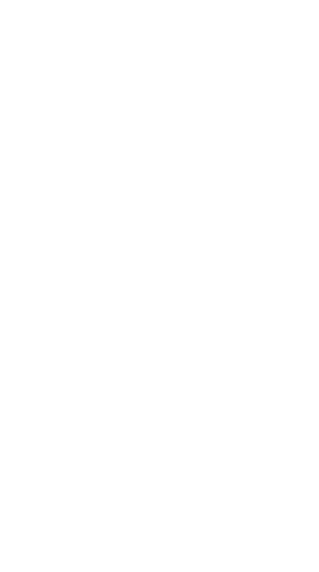
scroll to position [859, 0]
